Goal: Check status: Check status

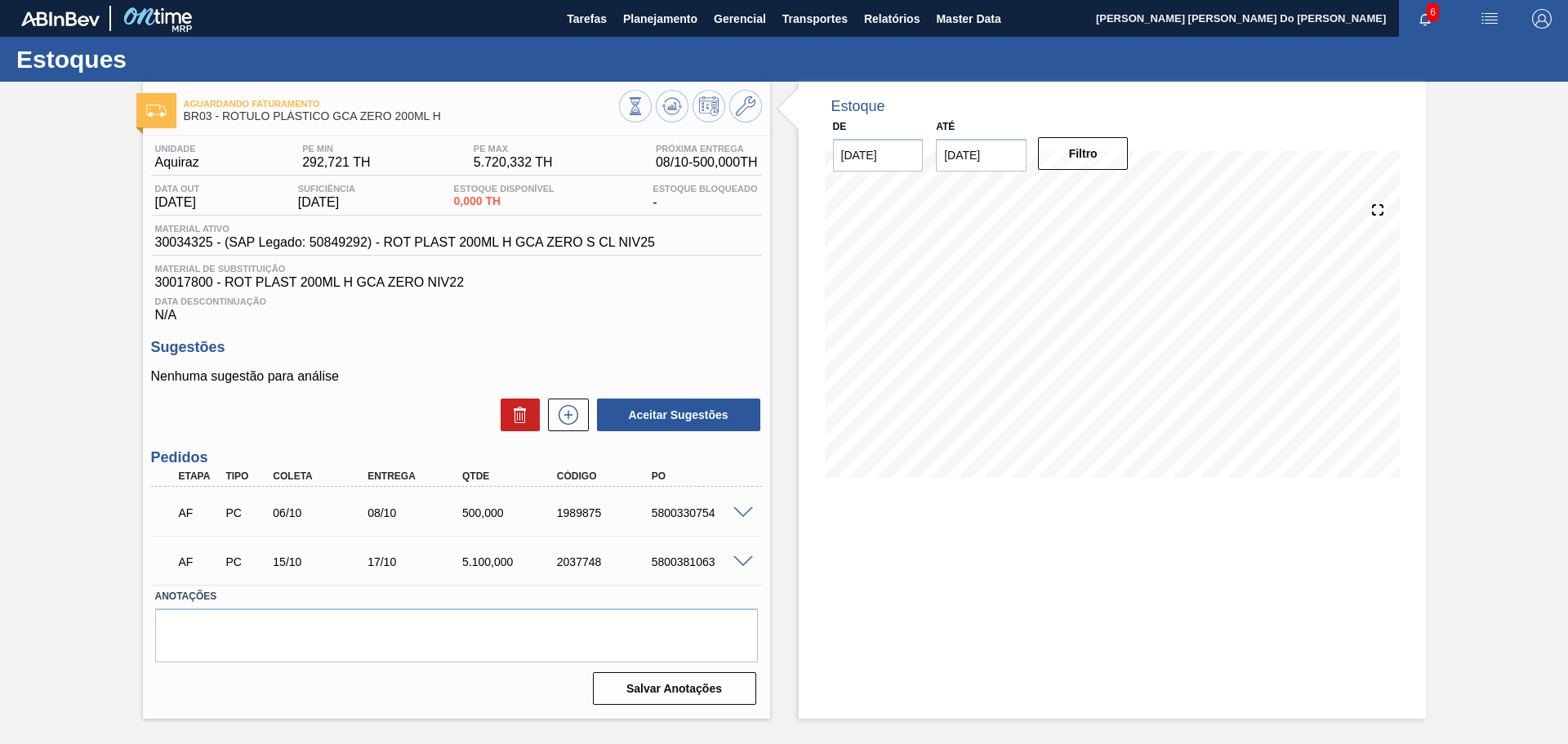
click at [740, 509] on span at bounding box center [743, 513] width 20 height 12
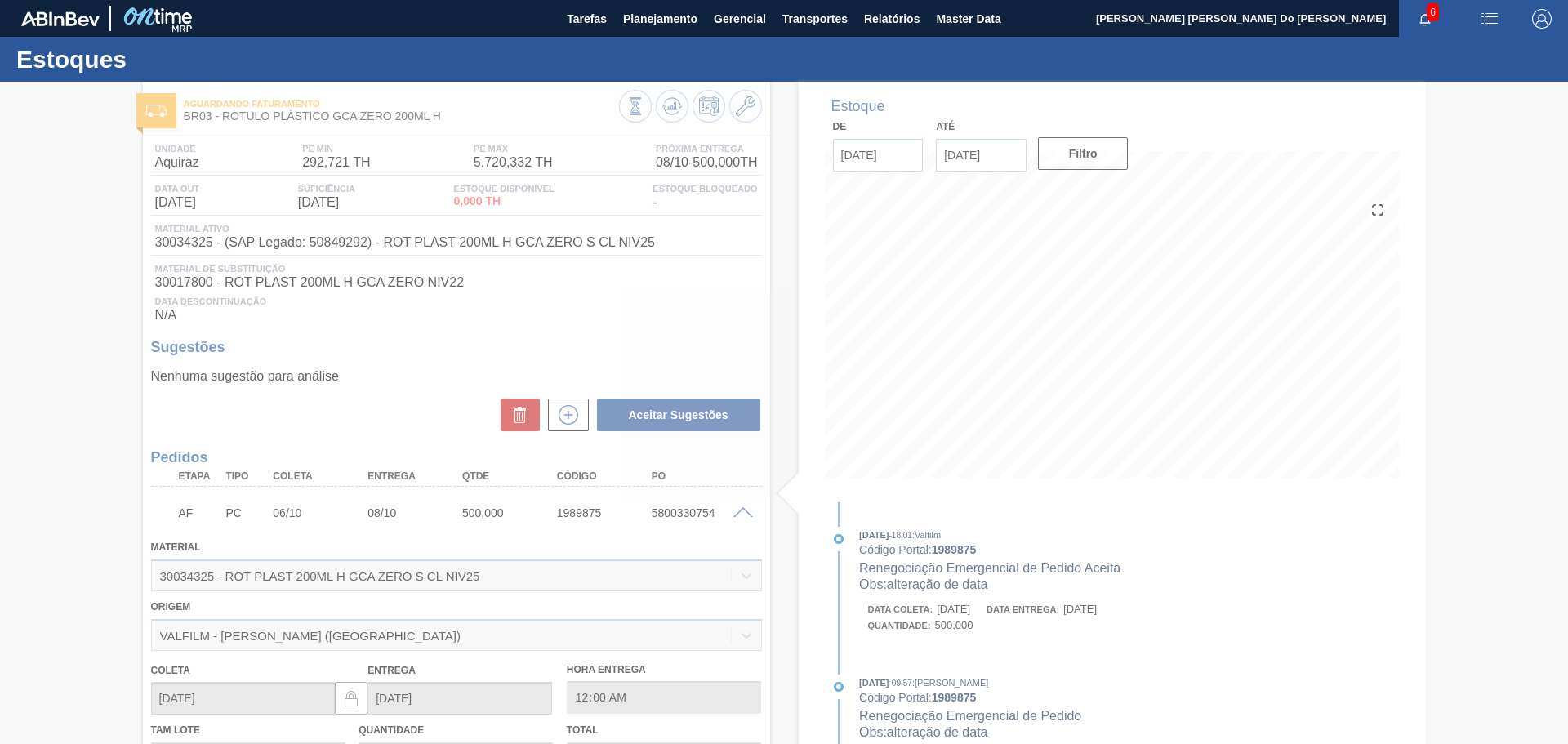
click at [1077, 634] on div at bounding box center [784, 413] width 1568 height 662
click at [932, 571] on div at bounding box center [784, 413] width 1568 height 662
click at [1137, 568] on div at bounding box center [784, 413] width 1568 height 662
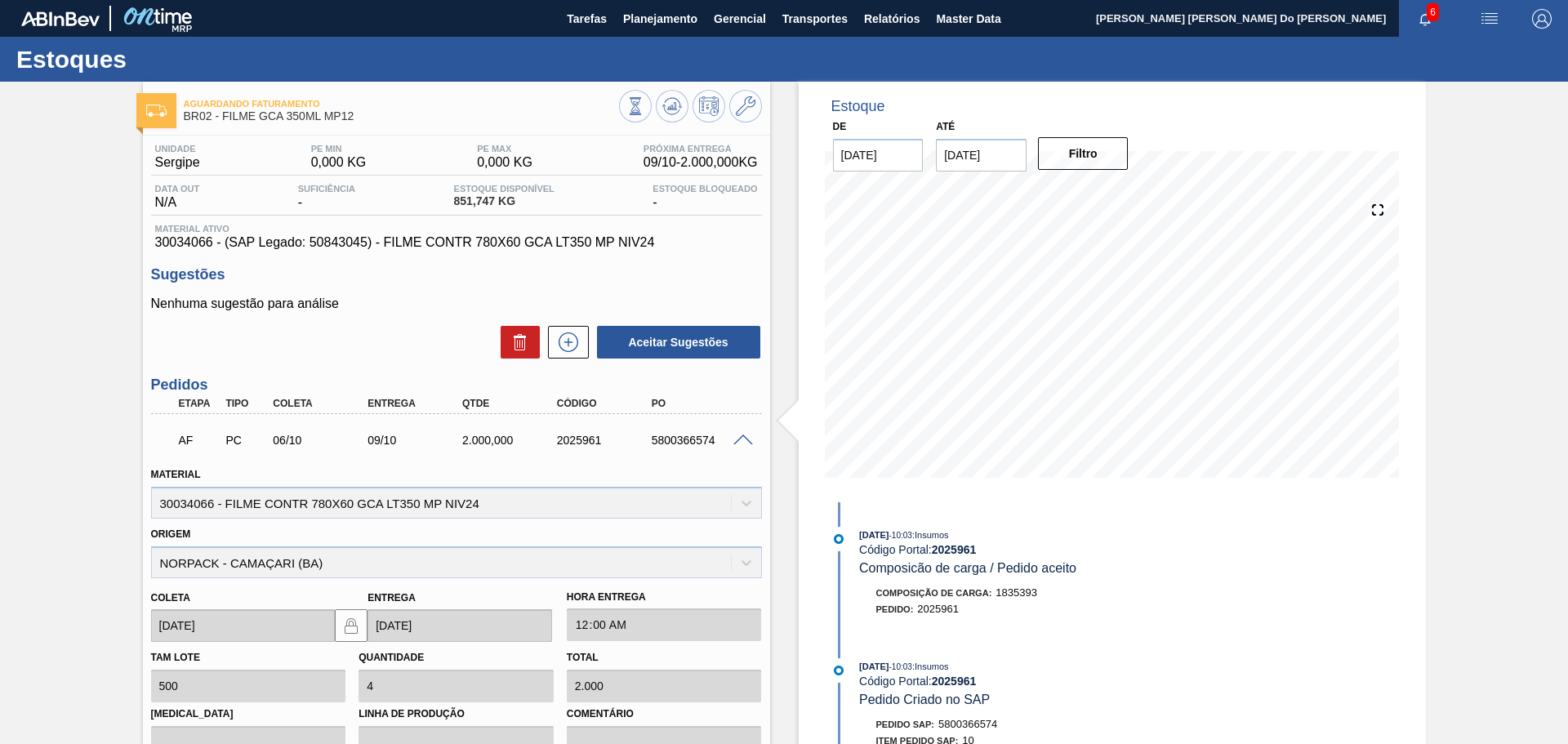
scroll to position [112, 0]
